Goal: Browse casually

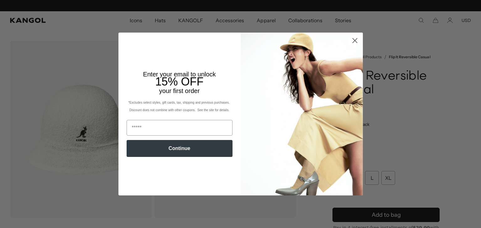
scroll to position [0, 129]
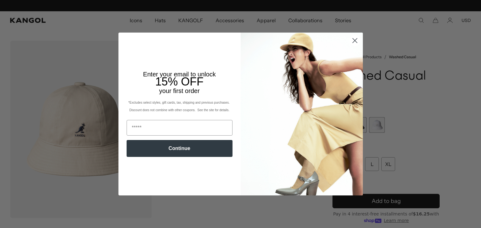
scroll to position [0, 129]
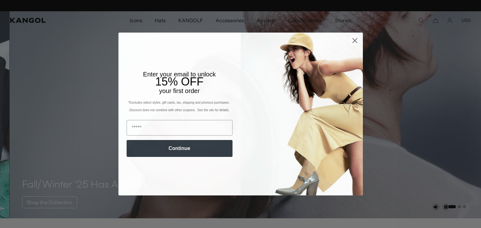
scroll to position [0, 129]
